Goal: Task Accomplishment & Management: Use online tool/utility

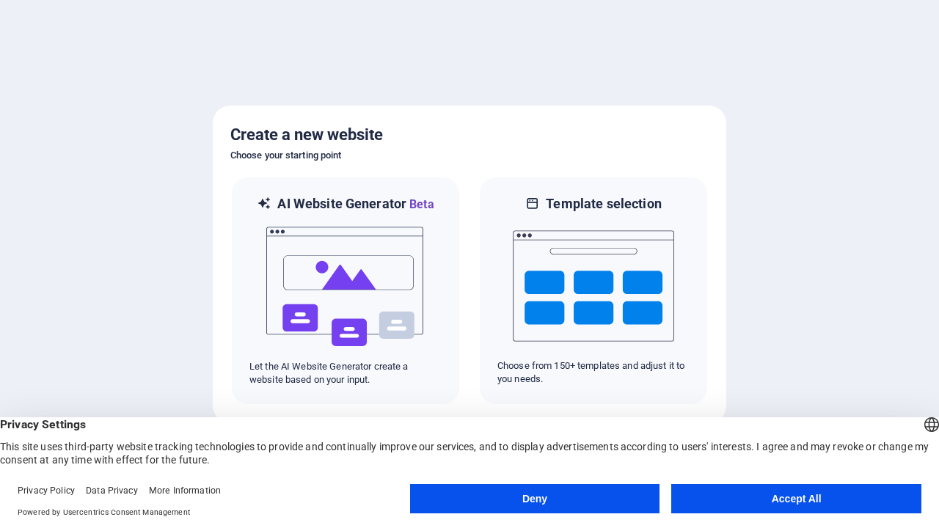
click at [535, 499] on button "Deny" at bounding box center [535, 498] width 250 height 29
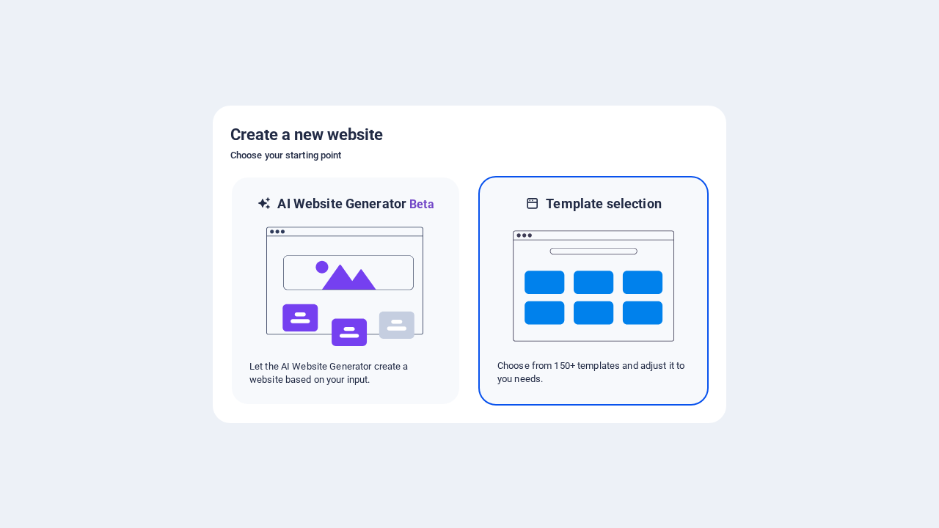
click at [594, 291] on img at bounding box center [593, 286] width 161 height 147
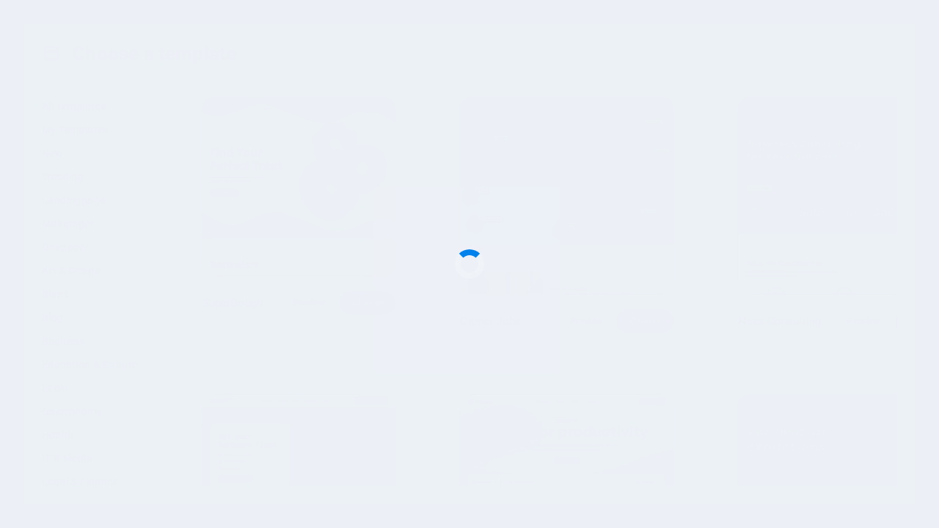
scroll to position [15372, 0]
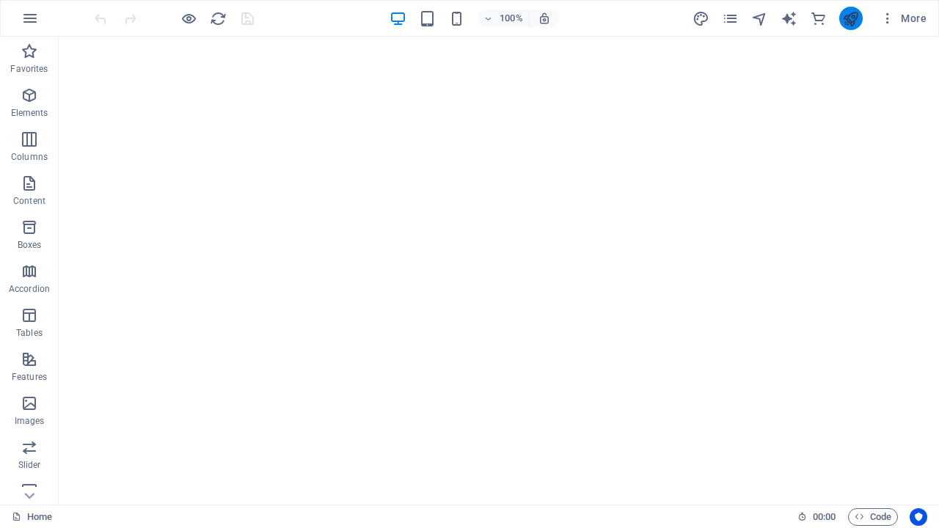
click at [850, 18] on icon "publish" at bounding box center [850, 18] width 17 height 17
